Goal: Navigation & Orientation: Find specific page/section

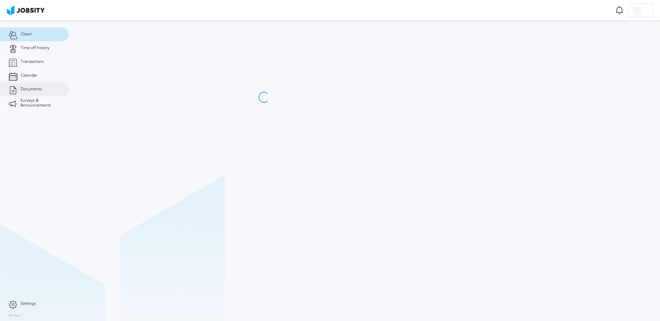
click at [38, 93] on link "Documents" at bounding box center [34, 90] width 69 height 14
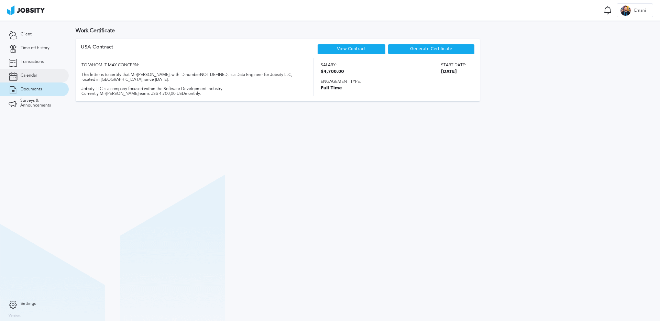
click at [42, 76] on link "Calendar" at bounding box center [34, 76] width 69 height 14
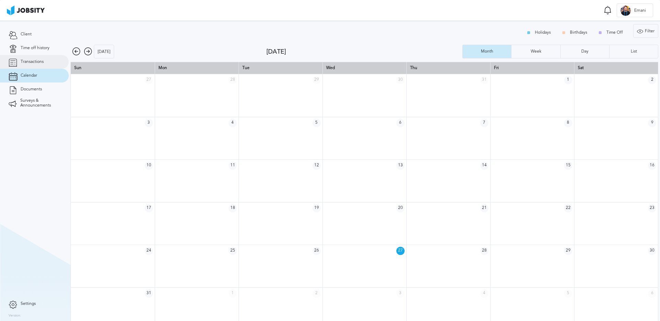
click at [42, 62] on span "Transactions" at bounding box center [32, 61] width 23 height 5
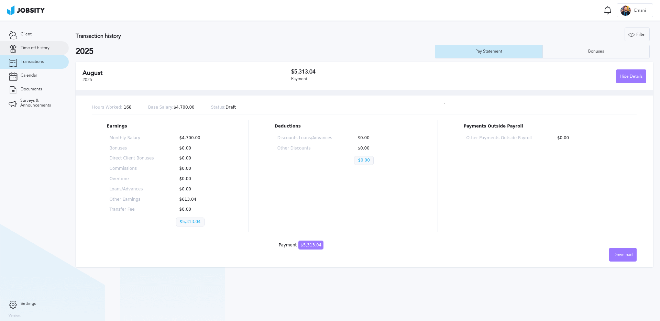
click at [42, 50] on span "Time off history" at bounding box center [35, 48] width 29 height 5
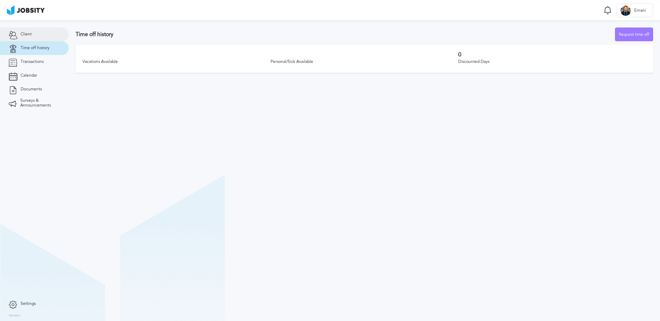
click at [37, 38] on link "Client" at bounding box center [34, 35] width 69 height 14
